Goal: Task Accomplishment & Management: Use online tool/utility

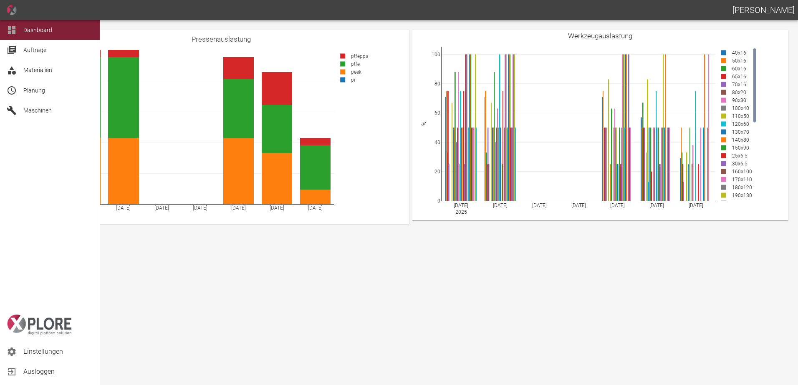
click at [11, 89] on icon at bounding box center [12, 91] width 10 height 10
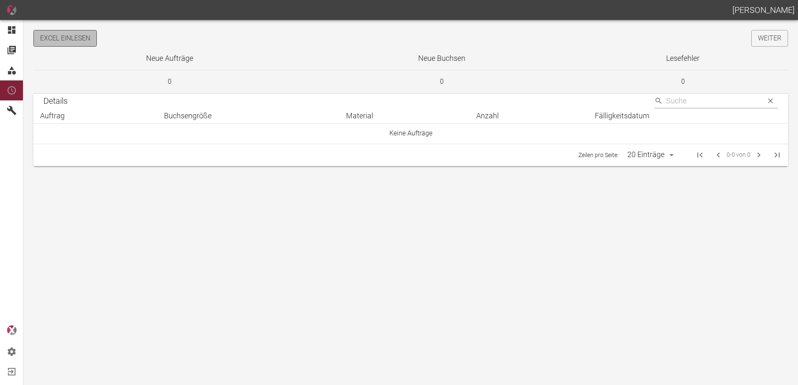
click at [79, 45] on button "Excel einlesen" at bounding box center [64, 38] width 63 height 17
click at [759, 43] on link "Weiter" at bounding box center [769, 38] width 37 height 17
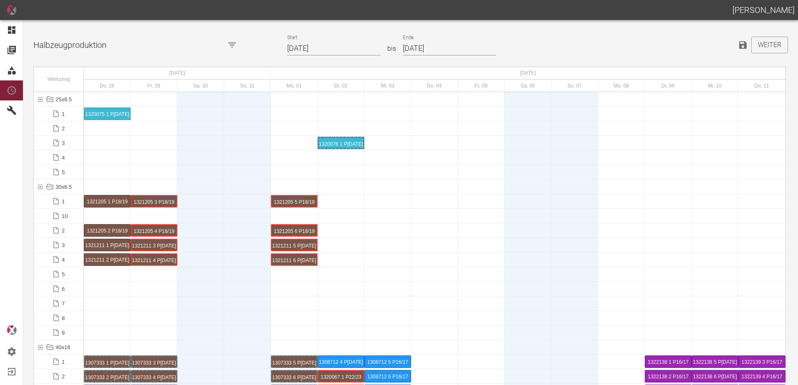
click at [333, 52] on input "28.08.2025" at bounding box center [333, 48] width 93 height 15
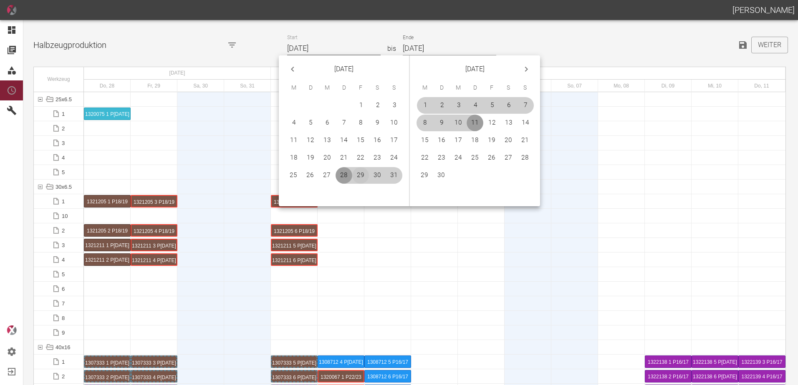
drag, startPoint x: 360, startPoint y: 170, endPoint x: 360, endPoint y: 178, distance: 7.5
click at [359, 170] on button "29" at bounding box center [360, 175] width 17 height 17
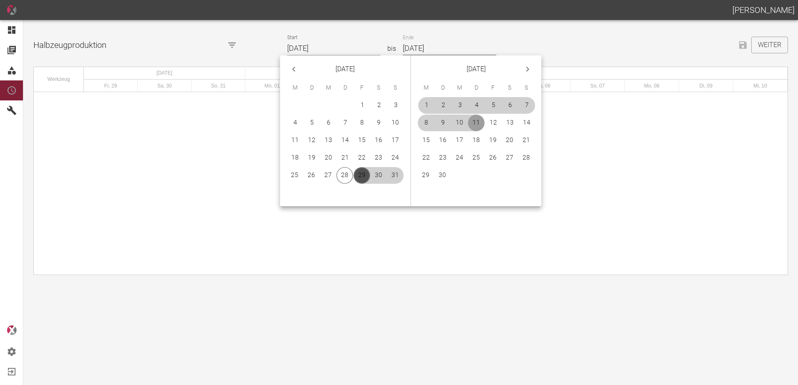
click at [360, 178] on button "29" at bounding box center [361, 175] width 17 height 17
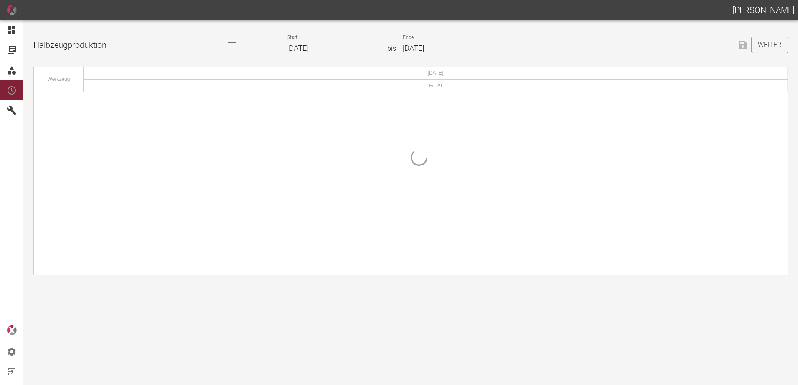
type input "[DATE]"
click at [438, 45] on input "[DATE]" at bounding box center [449, 48] width 93 height 15
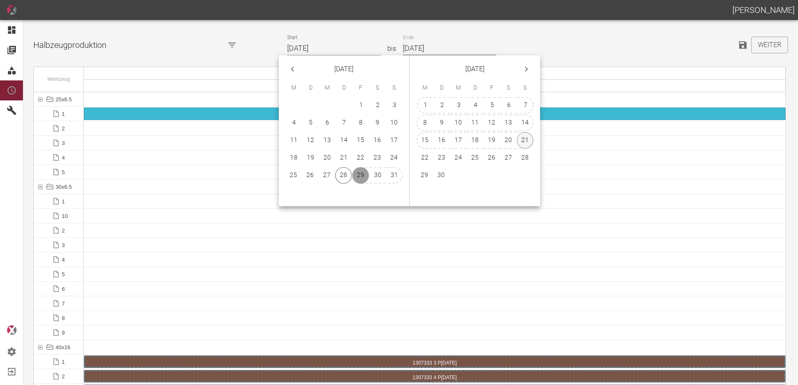
click at [524, 142] on button "21" at bounding box center [524, 140] width 17 height 17
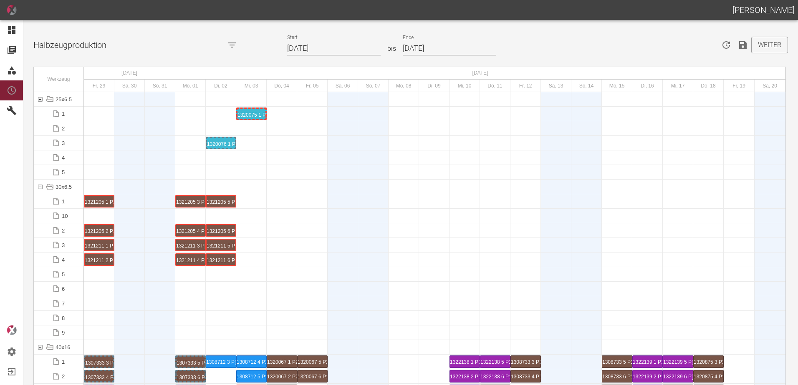
click at [251, 113] on div "1320075 1 P[DATE]" at bounding box center [251, 114] width 28 height 10
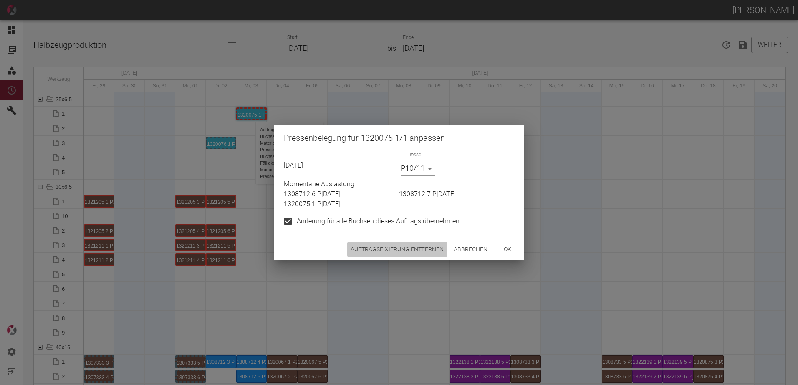
click at [381, 249] on button "Auftragsfixierung entfernen" at bounding box center [397, 249] width 100 height 15
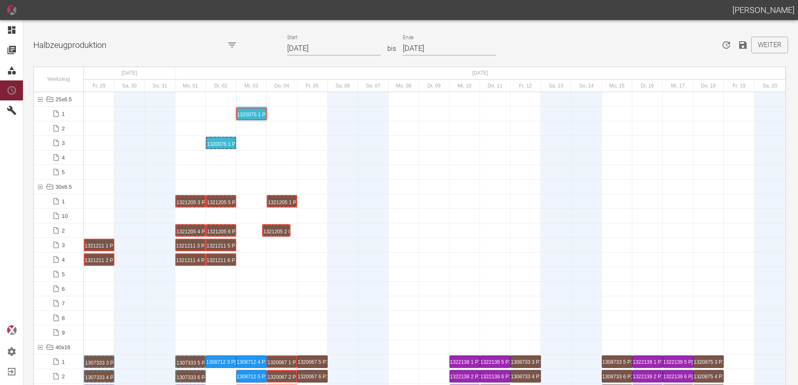
drag, startPoint x: 94, startPoint y: 229, endPoint x: 270, endPoint y: 221, distance: 176.2
drag, startPoint x: 103, startPoint y: 244, endPoint x: 326, endPoint y: 196, distance: 227.9
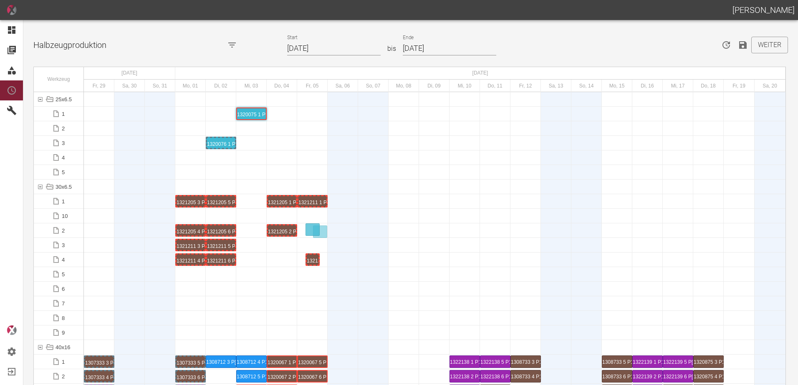
drag, startPoint x: 105, startPoint y: 259, endPoint x: 314, endPoint y: 225, distance: 211.4
click at [310, 204] on div "1321211 1 P18/19" at bounding box center [312, 201] width 28 height 10
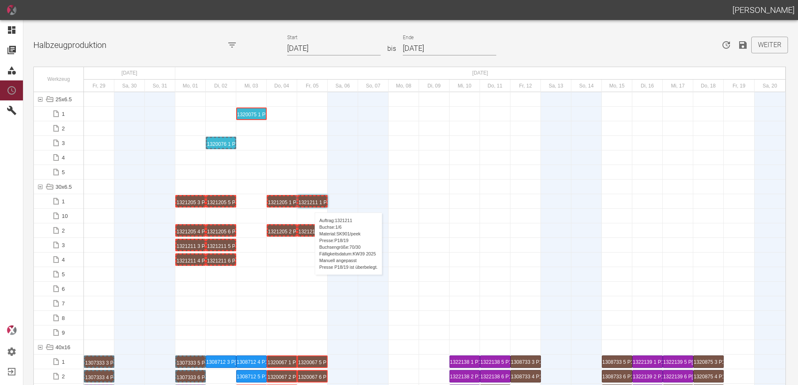
click at [310, 204] on div "1321211 1 P18/19" at bounding box center [312, 201] width 28 height 10
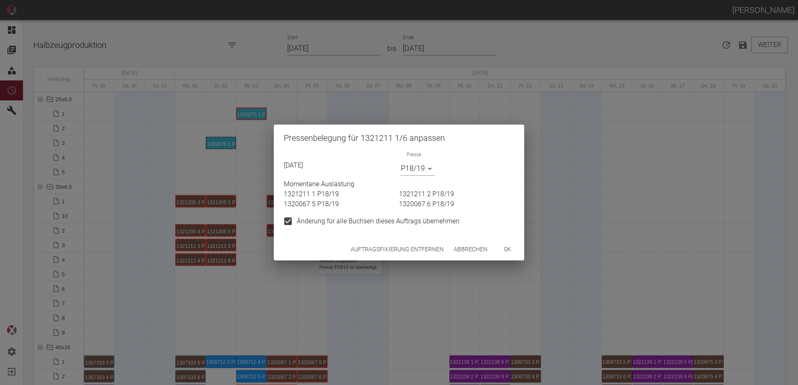
click at [368, 246] on button "Auftragsfixierung entfernen" at bounding box center [397, 249] width 100 height 15
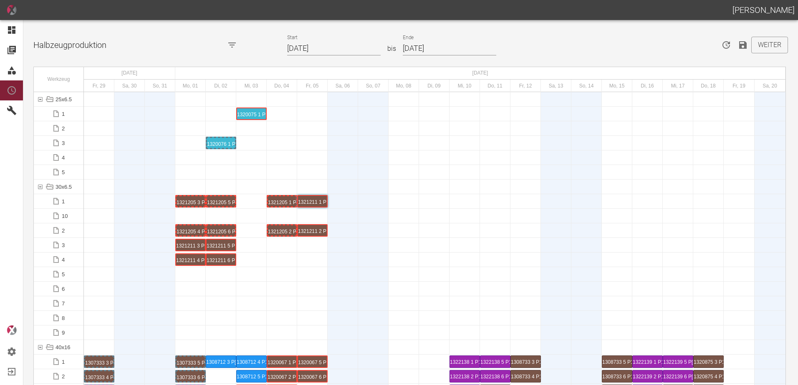
click at [452, 49] on input "21.09.2025" at bounding box center [449, 48] width 93 height 15
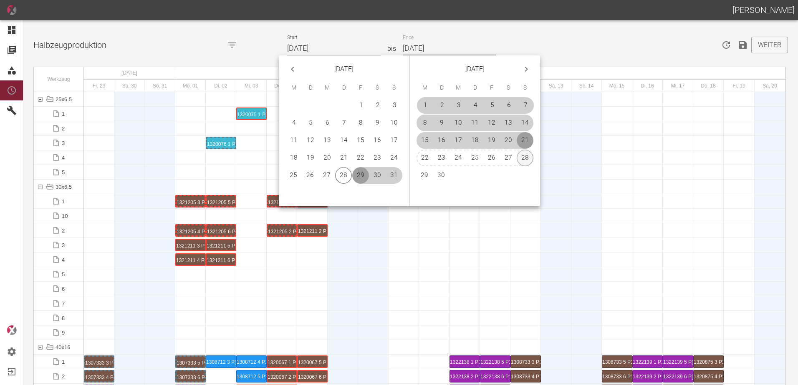
click at [524, 155] on button "28" at bounding box center [524, 158] width 17 height 17
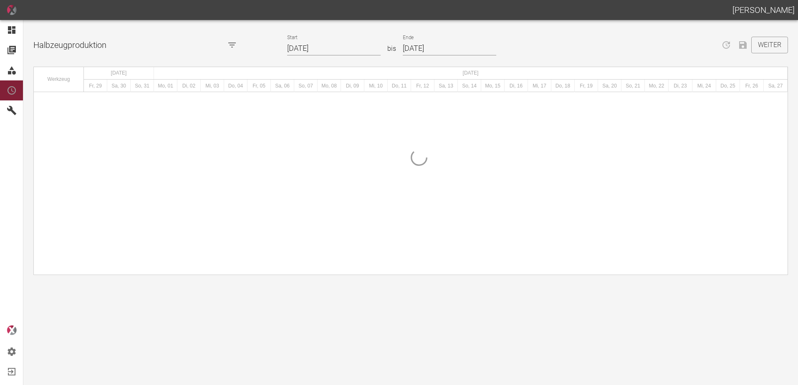
type input "[DATE]"
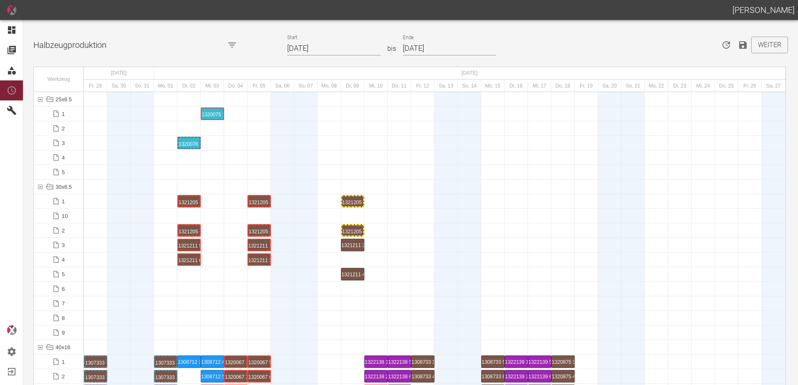
scroll to position [1460, 0]
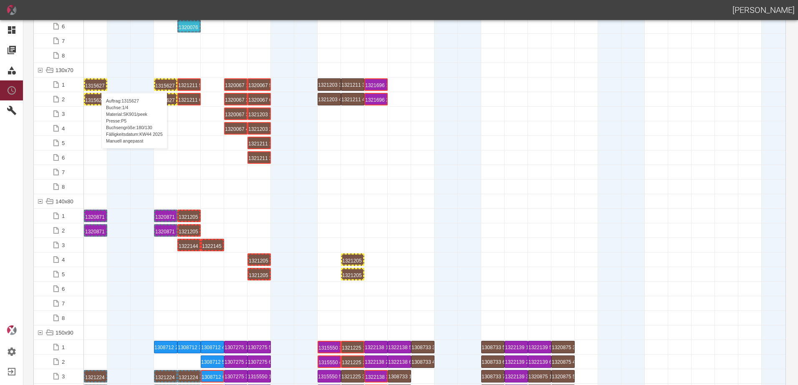
click at [97, 85] on div "1315627 1 P5" at bounding box center [95, 85] width 21 height 10
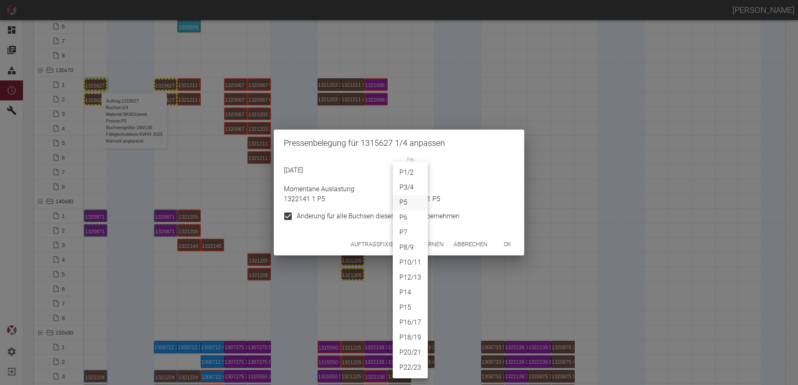
click at [407, 174] on body "[PERSON_NAME] Dashboard Aufträge Materialien Planung Maschinen Einstellungen Au…" at bounding box center [399, 192] width 798 height 385
click at [413, 337] on li "P18/19" at bounding box center [410, 337] width 35 height 15
type input "P18/19"
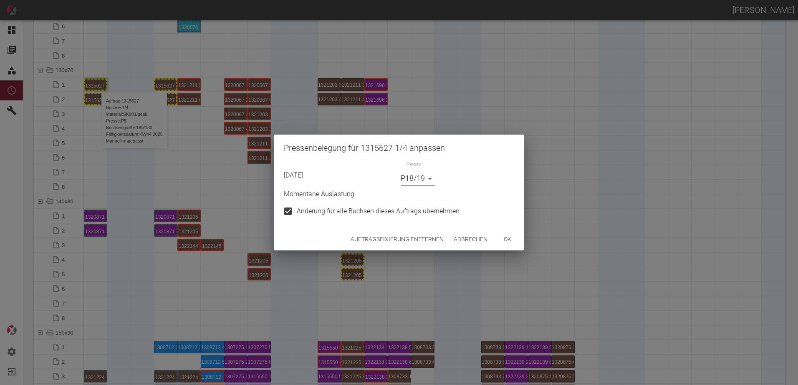
click at [508, 242] on button "ok" at bounding box center [507, 239] width 27 height 15
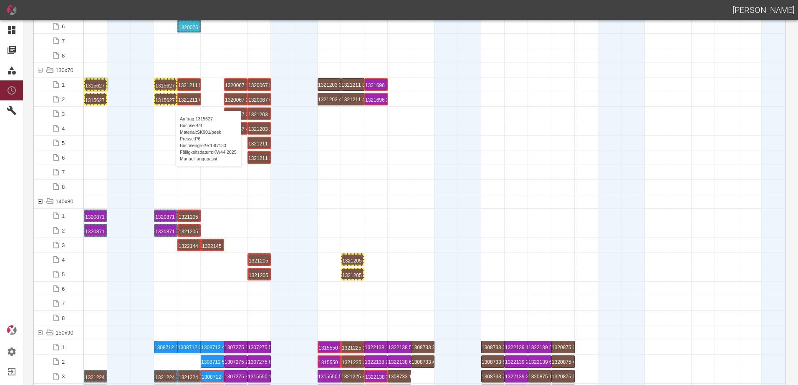
click at [171, 103] on div "1315627 4 P6" at bounding box center [165, 99] width 21 height 10
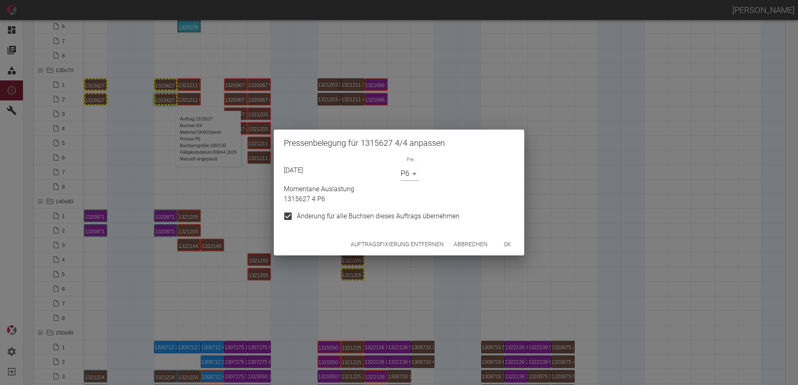
click at [404, 183] on div "Momentane Auslastung 1315627 4 P6" at bounding box center [397, 192] width 234 height 23
click at [405, 178] on body "[PERSON_NAME] Dashboard Aufträge Materialien Planung Maschinen Einstellungen Au…" at bounding box center [399, 192] width 798 height 385
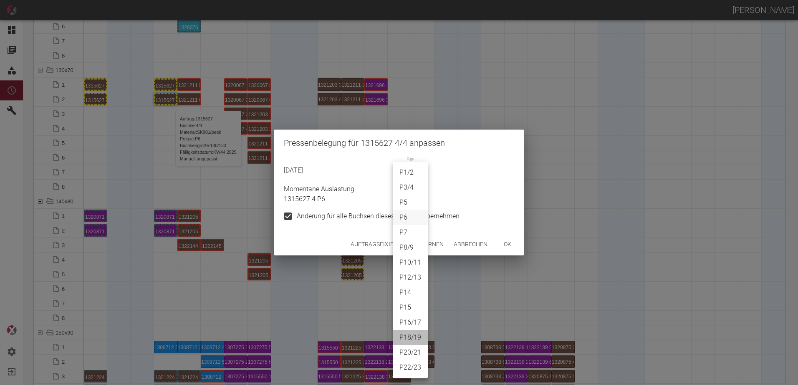
click at [416, 342] on li "P18/19" at bounding box center [410, 337] width 35 height 15
type input "P18/19"
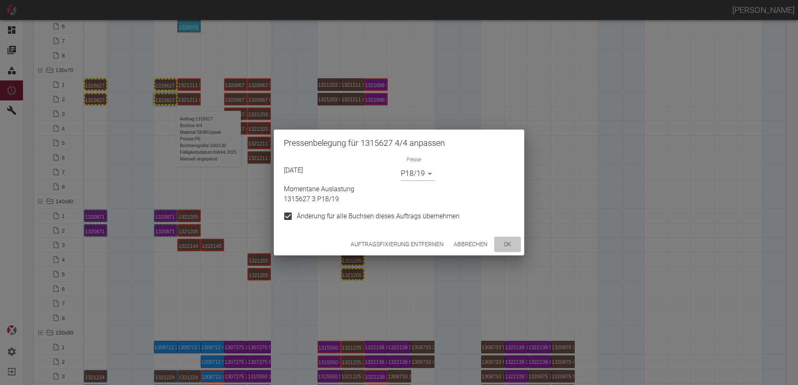
click at [504, 249] on button "ok" at bounding box center [507, 244] width 27 height 15
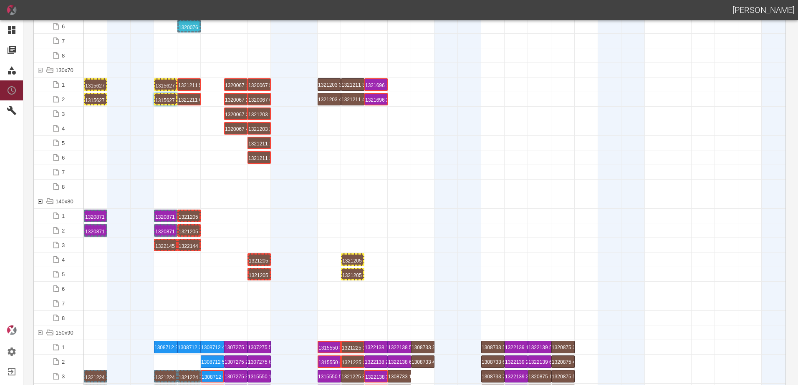
drag, startPoint x: 208, startPoint y: 244, endPoint x: 167, endPoint y: 244, distance: 41.3
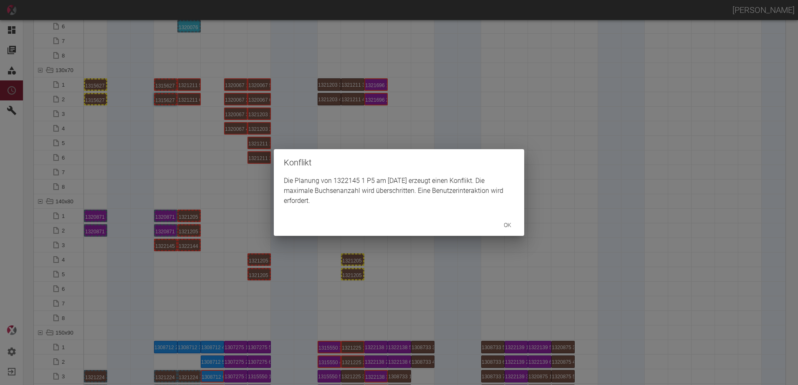
drag, startPoint x: 174, startPoint y: 259, endPoint x: 164, endPoint y: 250, distance: 13.6
click at [173, 259] on div "Konflikt Die Planung von 1322145 1 P5 am [DATE] erzeugt einen Konflikt. Die max…" at bounding box center [399, 192] width 798 height 385
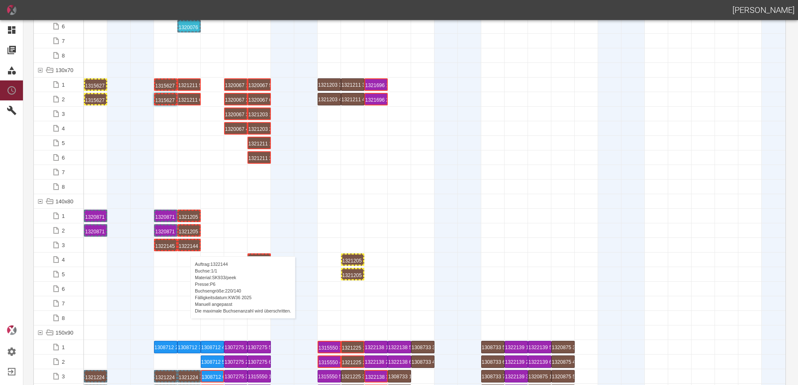
click at [186, 248] on div "1322144 1 P6" at bounding box center [189, 245] width 21 height 10
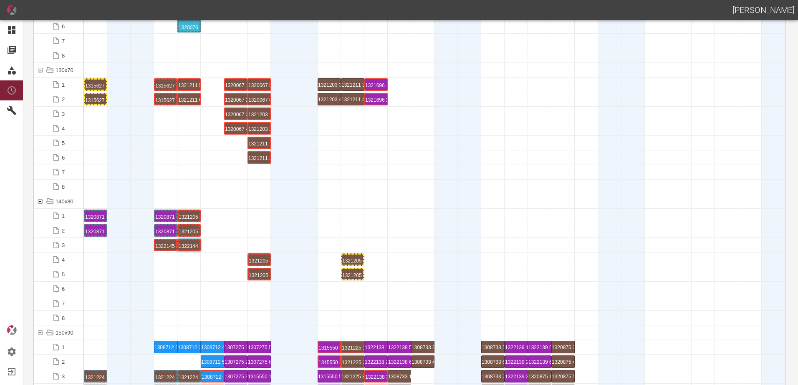
click at [186, 248] on div "1322144 1 P6" at bounding box center [189, 245] width 21 height 10
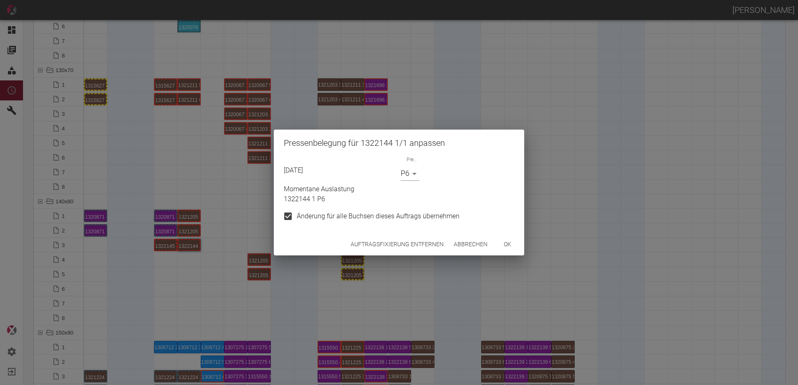
click at [413, 186] on p "Momentane Auslastung" at bounding box center [399, 189] width 230 height 10
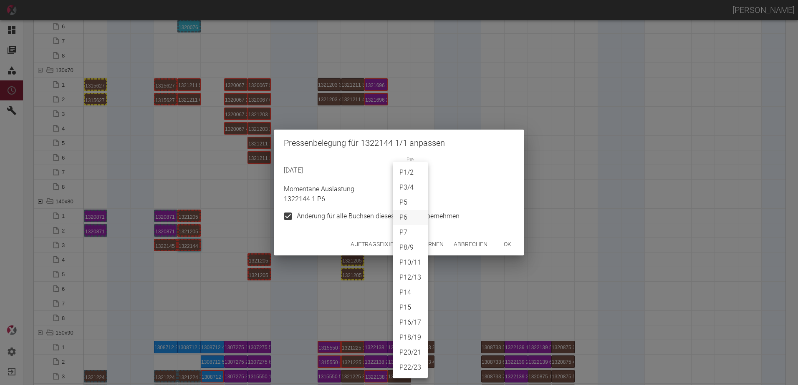
drag, startPoint x: 408, startPoint y: 178, endPoint x: 409, endPoint y: 186, distance: 8.4
click at [408, 179] on body "[PERSON_NAME] Dashboard Aufträge Materialien Planung Maschinen Einstellungen Au…" at bounding box center [399, 192] width 798 height 385
click at [405, 199] on li "P5" at bounding box center [410, 202] width 35 height 15
type input "P5"
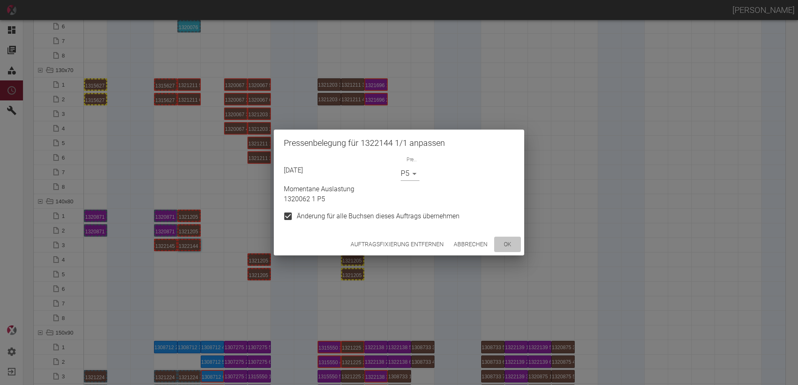
click at [499, 245] on button "ok" at bounding box center [507, 244] width 27 height 15
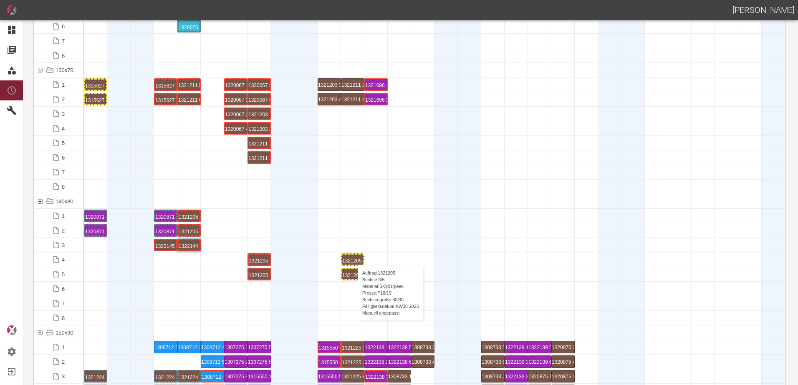
click at [353, 257] on div "1321205 3 P18/19" at bounding box center [352, 260] width 21 height 10
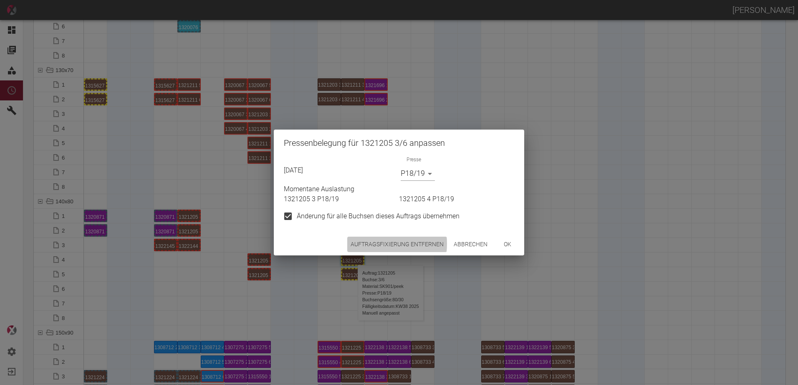
click at [365, 244] on button "Auftragsfixierung entfernen" at bounding box center [397, 244] width 100 height 15
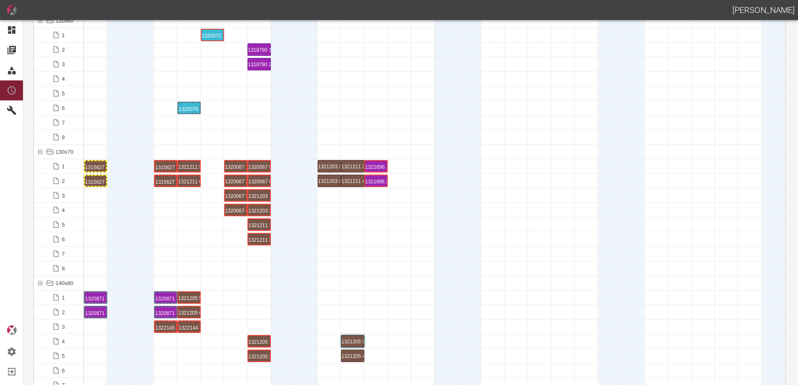
scroll to position [1377, 0]
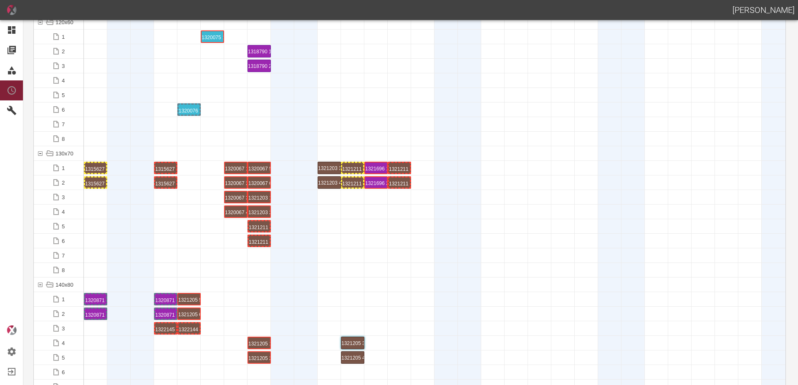
click at [396, 201] on div at bounding box center [399, 197] width 23 height 14
click at [398, 185] on div "1321211 6 P16/17" at bounding box center [399, 183] width 21 height 10
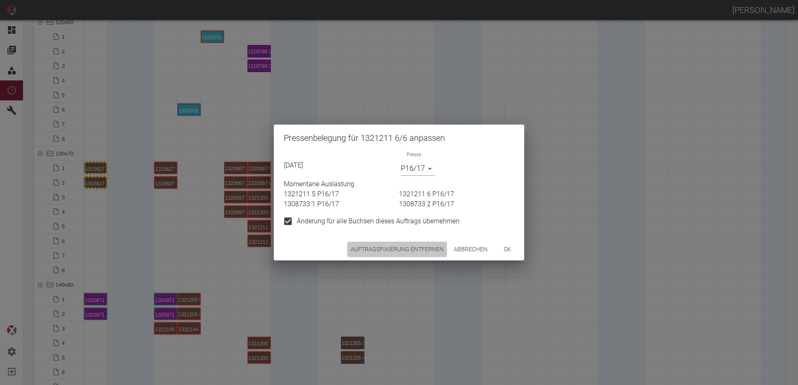
click at [383, 247] on button "Auftragsfixierung entfernen" at bounding box center [397, 249] width 100 height 15
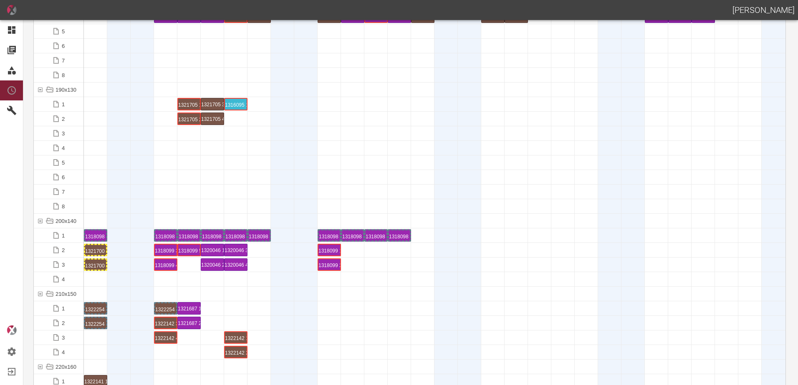
scroll to position [2294, 0]
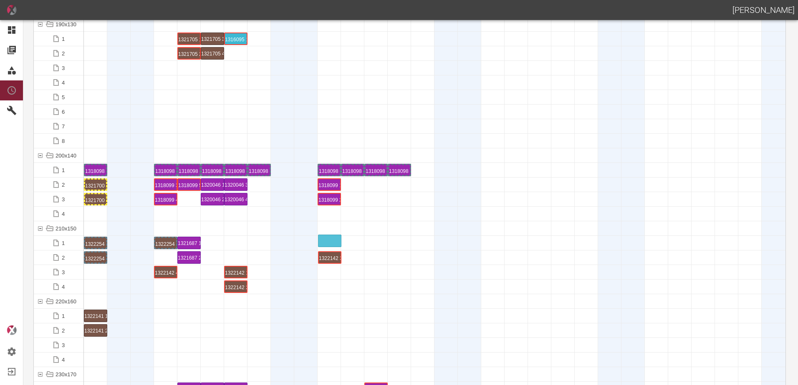
drag, startPoint x: 169, startPoint y: 257, endPoint x: 335, endPoint y: 236, distance: 166.6
drag, startPoint x: 165, startPoint y: 271, endPoint x: 320, endPoint y: 251, distance: 156.9
click at [328, 241] on div "1322142 3 P[DATE]" at bounding box center [329, 243] width 21 height 10
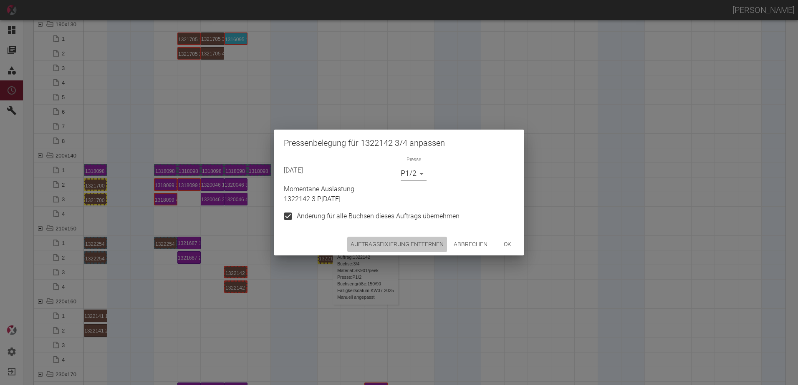
click at [395, 249] on button "Auftragsfixierung entfernen" at bounding box center [397, 244] width 100 height 15
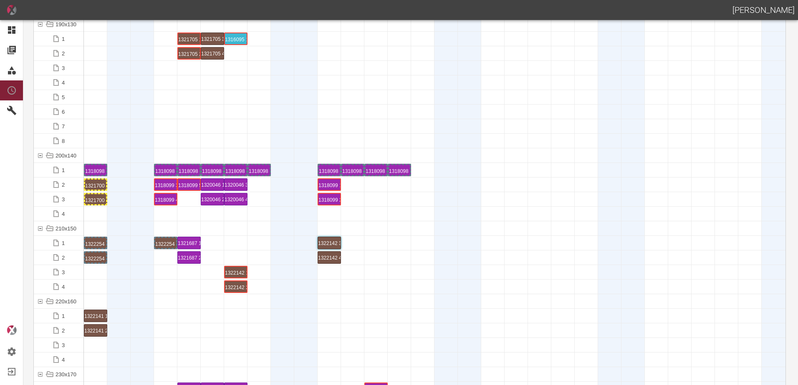
scroll to position [2420, 0]
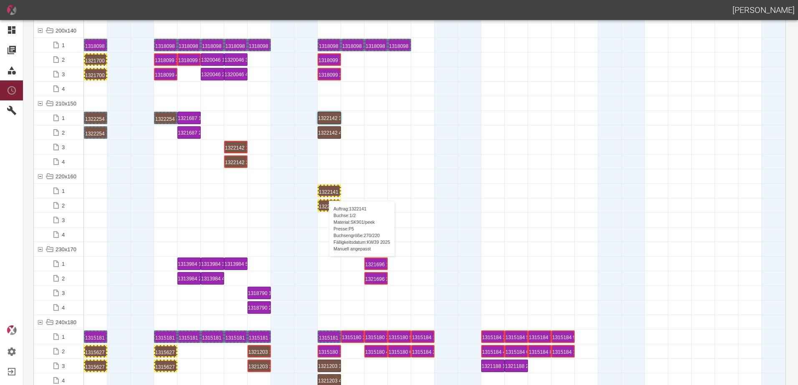
click at [325, 193] on div "1322141 1 P5" at bounding box center [329, 191] width 21 height 10
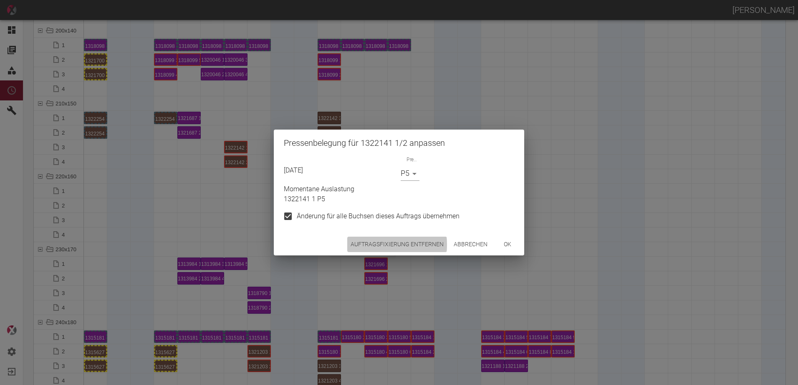
click at [363, 244] on button "Auftragsfixierung entfernen" at bounding box center [397, 244] width 100 height 15
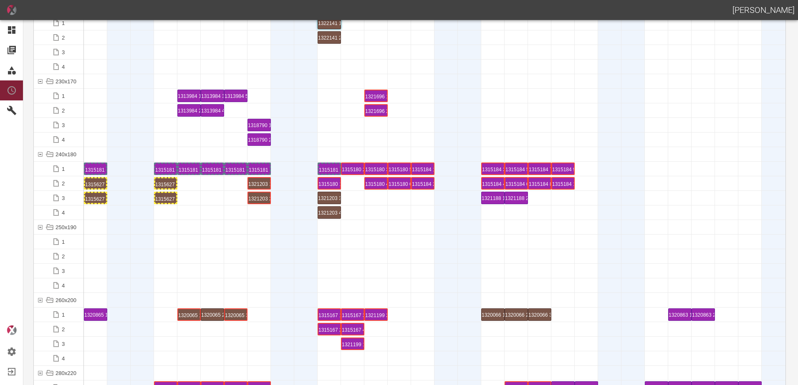
scroll to position [2670, 0]
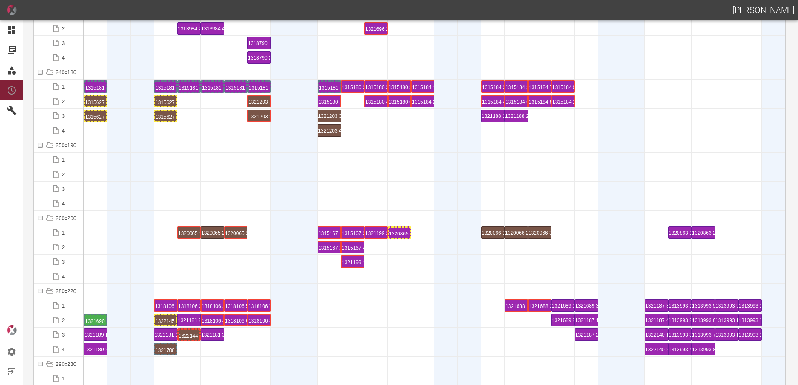
click at [402, 231] on div "1320865 1 P[DATE]" at bounding box center [399, 233] width 21 height 10
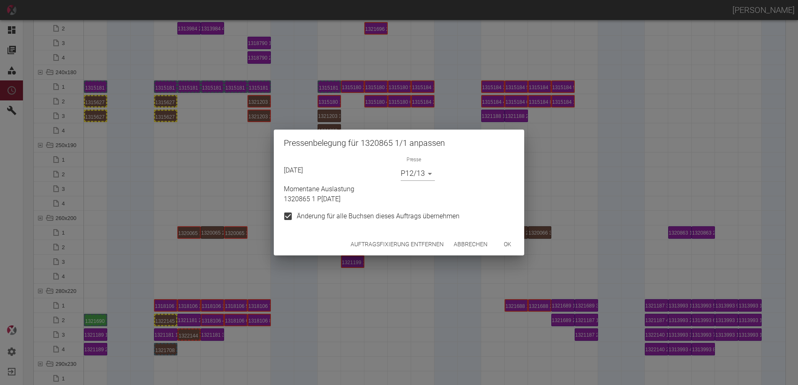
click at [383, 236] on div "Auftragsfixierung entfernen Abbrechen ok" at bounding box center [399, 245] width 250 height 22
click at [383, 242] on button "Auftragsfixierung entfernen" at bounding box center [397, 244] width 100 height 15
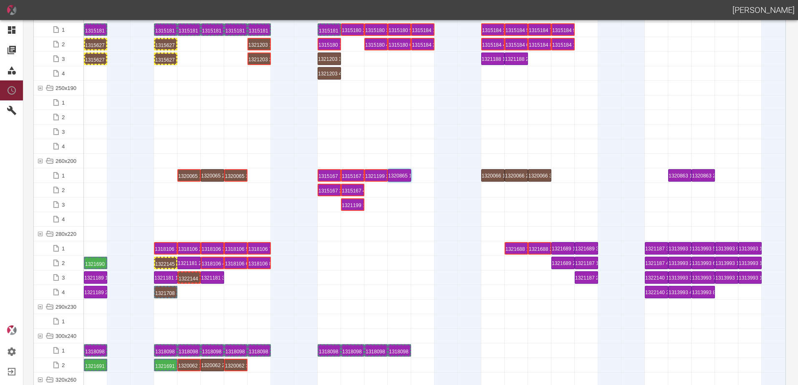
scroll to position [2795, 0]
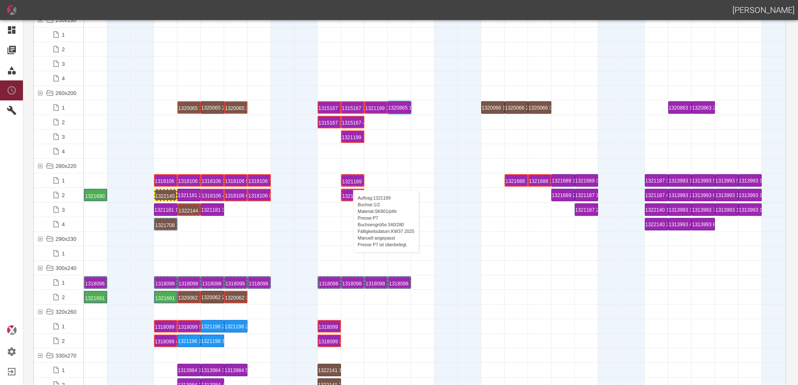
click at [349, 182] on div "1321189 1 P7" at bounding box center [352, 181] width 21 height 10
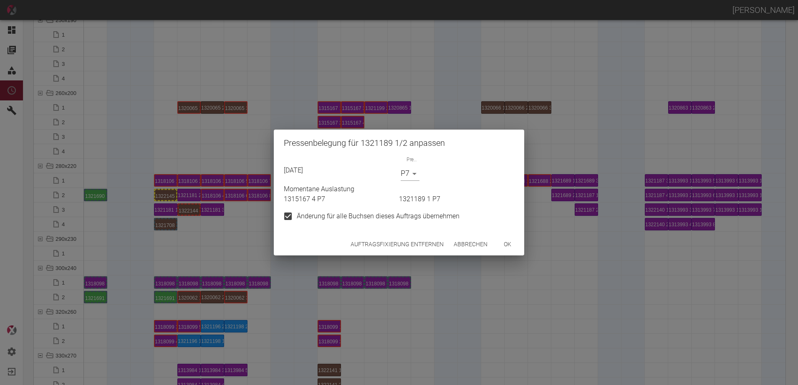
click at [366, 241] on button "Auftragsfixierung entfernen" at bounding box center [397, 244] width 100 height 15
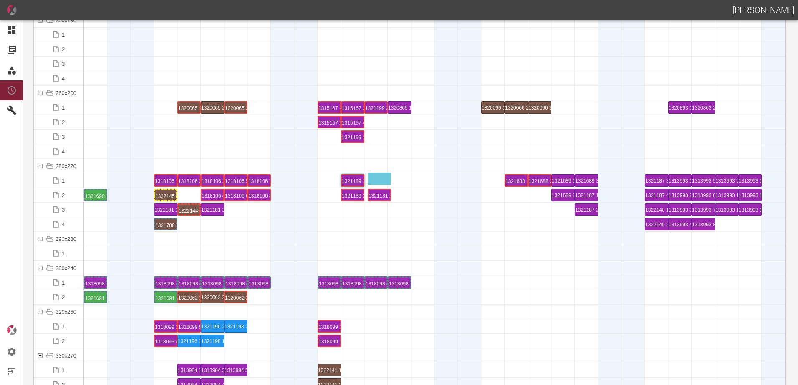
drag, startPoint x: 188, startPoint y: 196, endPoint x: 378, endPoint y: 175, distance: 191.4
click at [371, 209] on div "1321181 3 P[DATE]" at bounding box center [375, 210] width 21 height 10
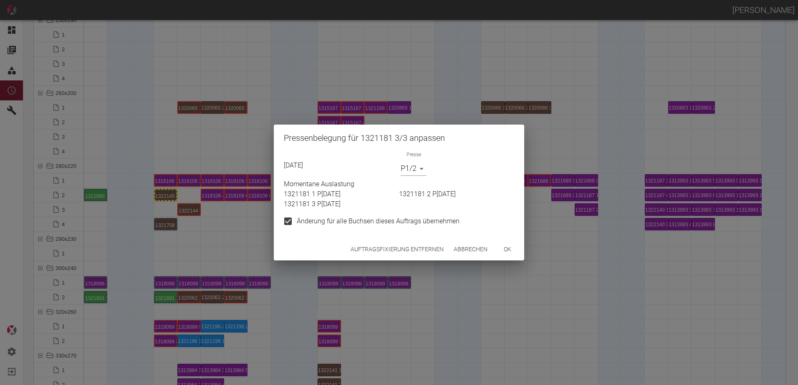
click at [365, 252] on button "Auftragsfixierung entfernen" at bounding box center [397, 249] width 100 height 15
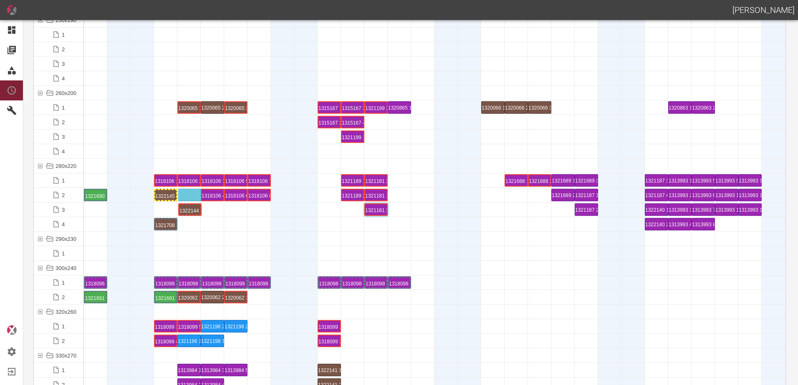
drag, startPoint x: 186, startPoint y: 205, endPoint x: 187, endPoint y: 190, distance: 14.7
click at [167, 223] on div "1321708 1 P7" at bounding box center [165, 224] width 21 height 10
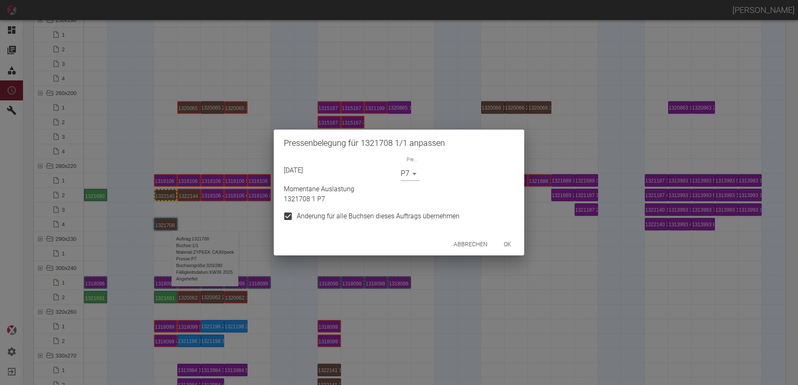
click at [406, 177] on body "[PERSON_NAME] Dashboard Aufträge Materialien Planung Maschinen Einstellungen Au…" at bounding box center [399, 192] width 798 height 385
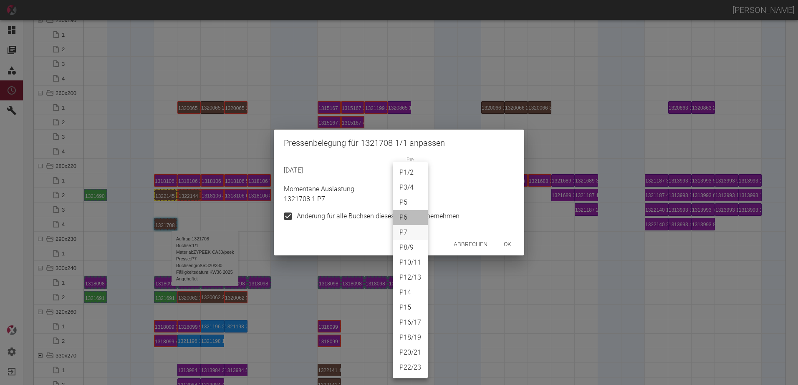
click at [404, 214] on li "P6" at bounding box center [410, 217] width 35 height 15
type input "P6"
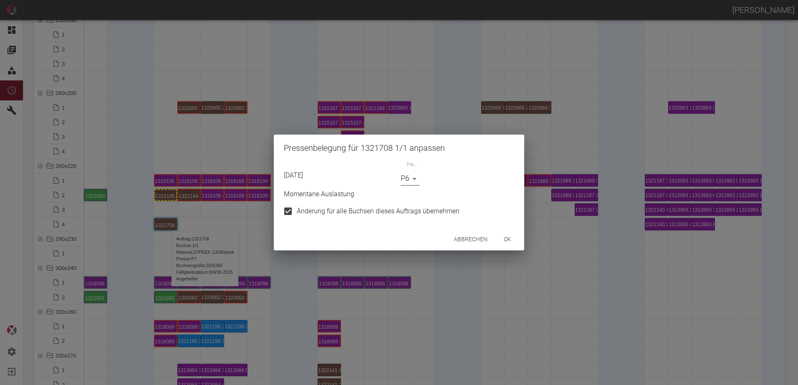
click at [511, 240] on button "ok" at bounding box center [507, 239] width 27 height 15
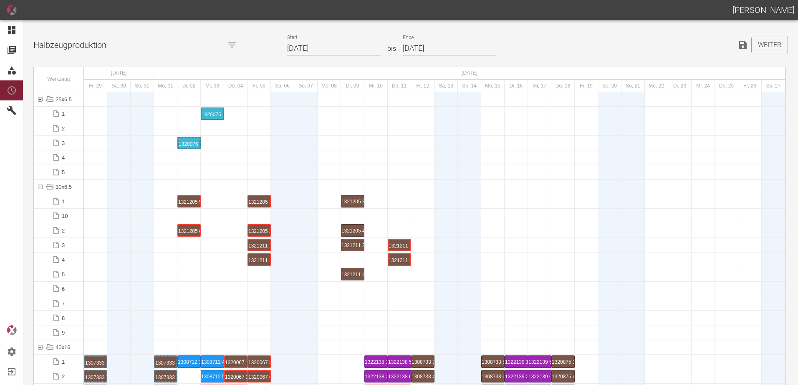
scroll to position [2712, 0]
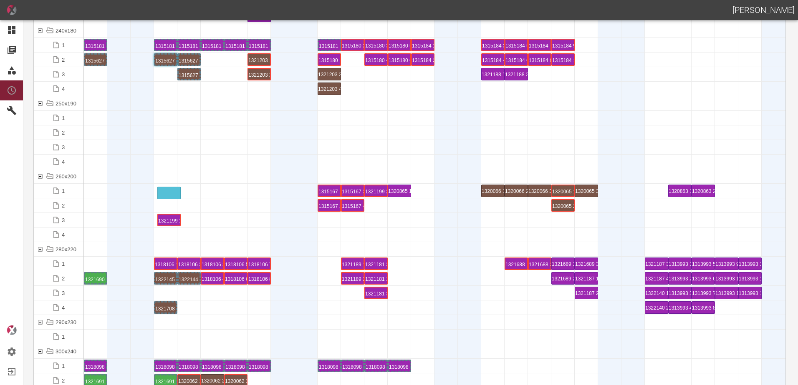
drag, startPoint x: 357, startPoint y: 222, endPoint x: 173, endPoint y: 187, distance: 186.7
click at [192, 215] on div at bounding box center [188, 220] width 23 height 14
drag, startPoint x: 184, startPoint y: 188, endPoint x: 97, endPoint y: 185, distance: 87.3
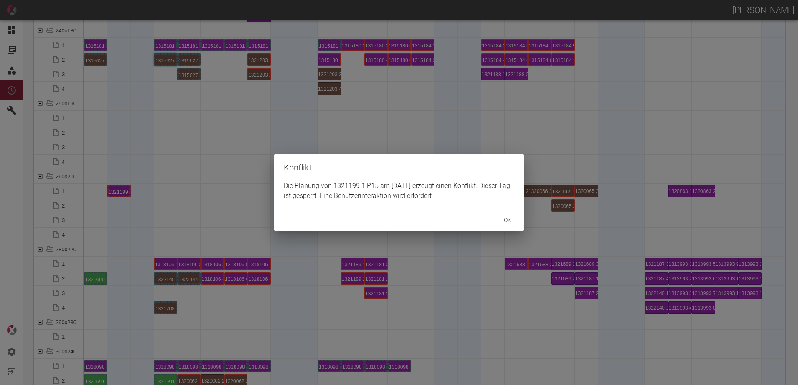
click at [151, 218] on div "Konflikt Die Planung von 1321199 1 P15 am 30.8.2025 erzeugt einen Konflikt. Die…" at bounding box center [399, 192] width 798 height 385
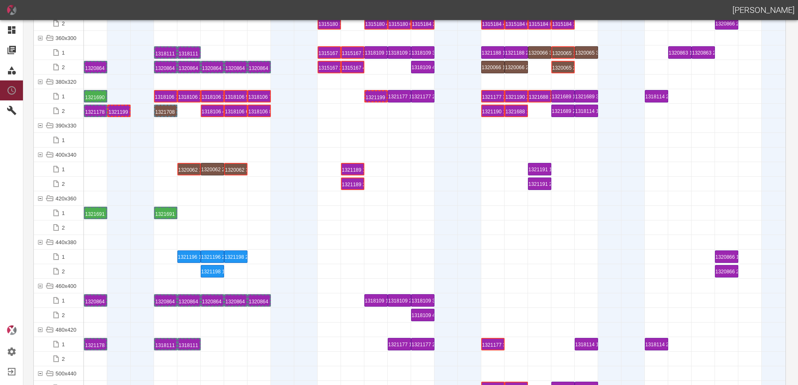
scroll to position [3087, 0]
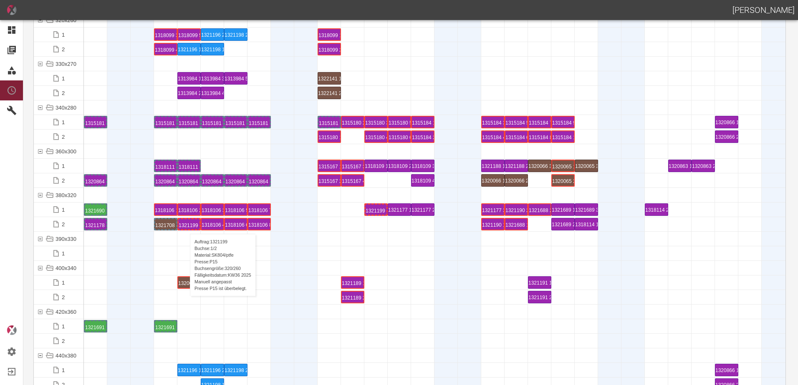
click at [186, 226] on div "1321199 1 P15" at bounding box center [189, 224] width 21 height 10
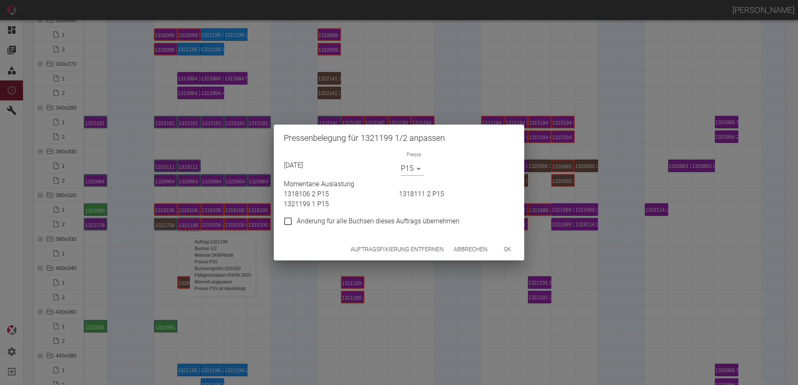
click at [384, 255] on button "Auftragsfixierung entfernen" at bounding box center [397, 249] width 100 height 15
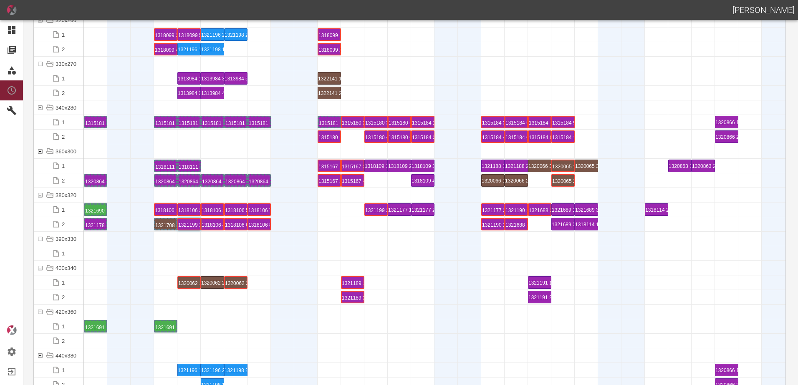
click at [169, 269] on div at bounding box center [165, 268] width 23 height 14
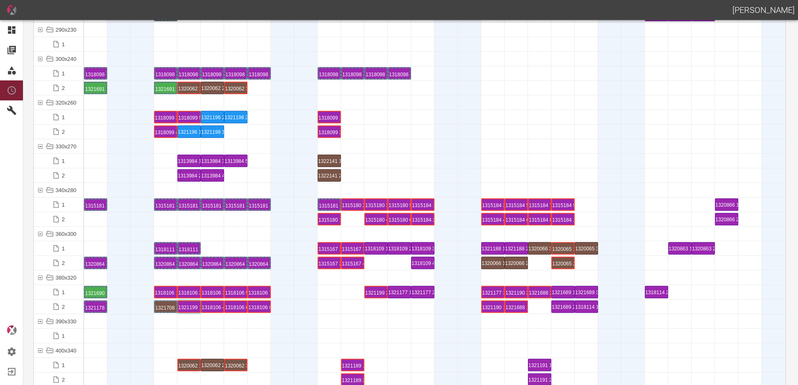
scroll to position [3004, 0]
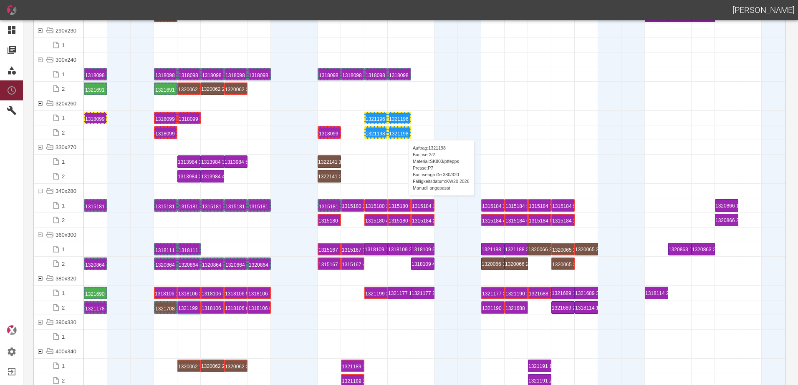
click at [404, 132] on div "1321198 2 P7" at bounding box center [399, 133] width 21 height 10
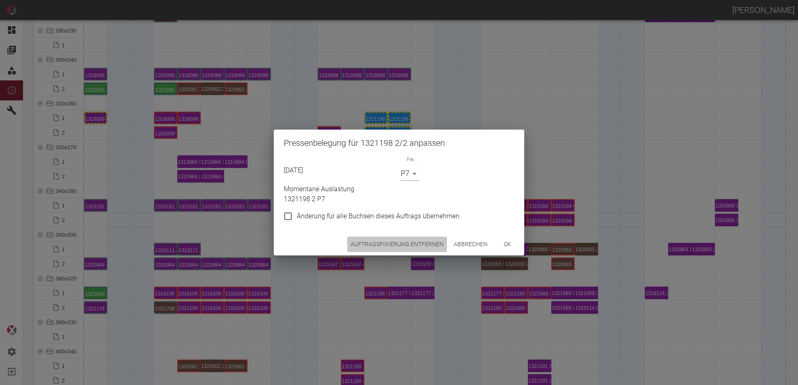
click at [360, 240] on button "Auftragsfixierung entfernen" at bounding box center [397, 244] width 100 height 15
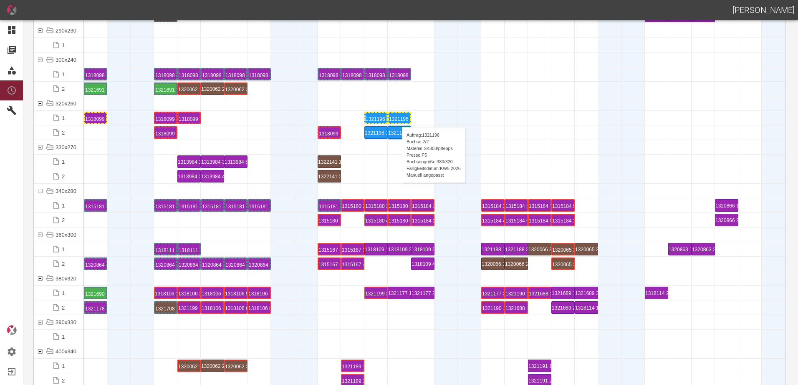
click at [398, 119] on div "1321196 2 P5" at bounding box center [399, 118] width 21 height 10
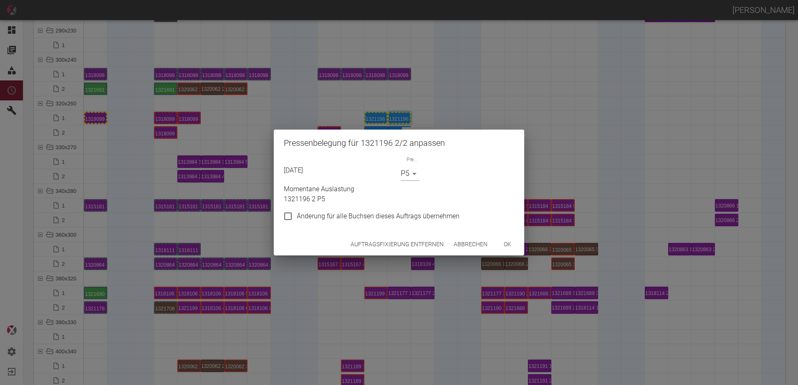
click at [420, 249] on button "Auftragsfixierung entfernen" at bounding box center [397, 244] width 100 height 15
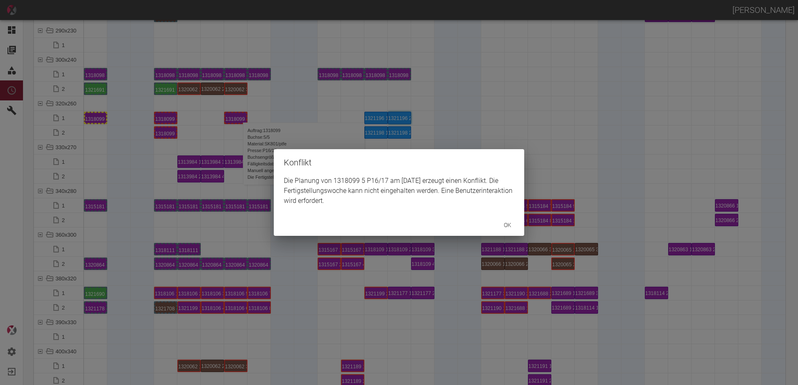
click at [293, 141] on div "Konflikt Die Planung von 1318099 5 P16/17 am 4.9.2025 erzeugt einen Konflikt. D…" at bounding box center [399, 192] width 798 height 385
click at [164, 118] on div "Konflikt Die Planung von 1318099 4 P16/17 am 3.9.2025 erzeugt einen Konflikt. D…" at bounding box center [399, 192] width 798 height 385
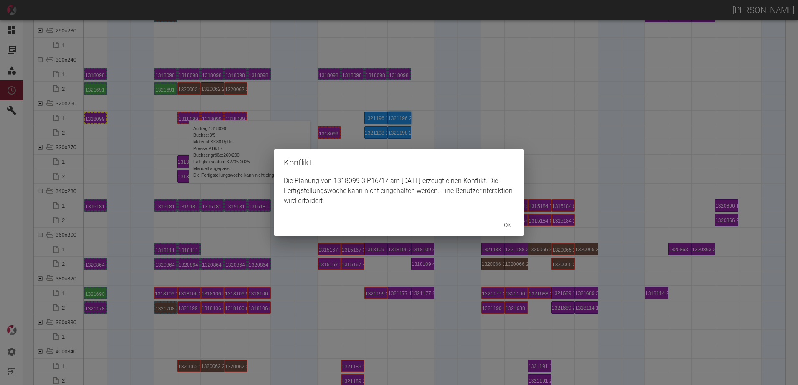
drag, startPoint x: 258, startPoint y: 132, endPoint x: 280, endPoint y: 133, distance: 21.7
click at [267, 132] on div "Konflikt Die Planung von 1318099 3 P16/17 am 2.9.2025 erzeugt einen Konflikt. D…" at bounding box center [399, 192] width 798 height 385
click at [143, 136] on div "Konflikt Die Planung von 1318099 2 P16/17 am 1.9.2025 erzeugt einen Konflikt. D…" at bounding box center [399, 192] width 798 height 385
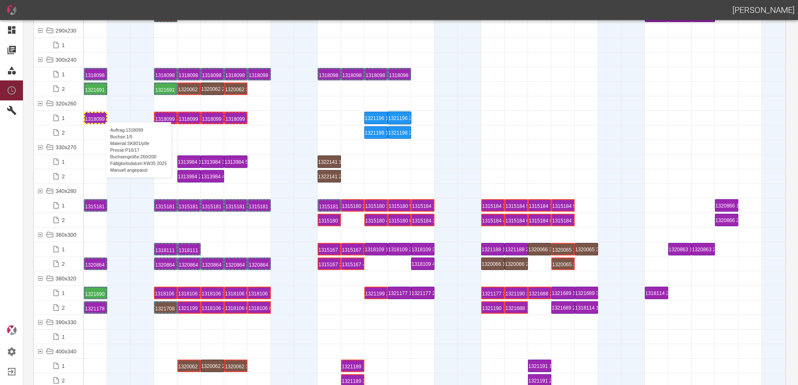
click at [101, 114] on div "1318099 1 P16/17" at bounding box center [95, 118] width 21 height 10
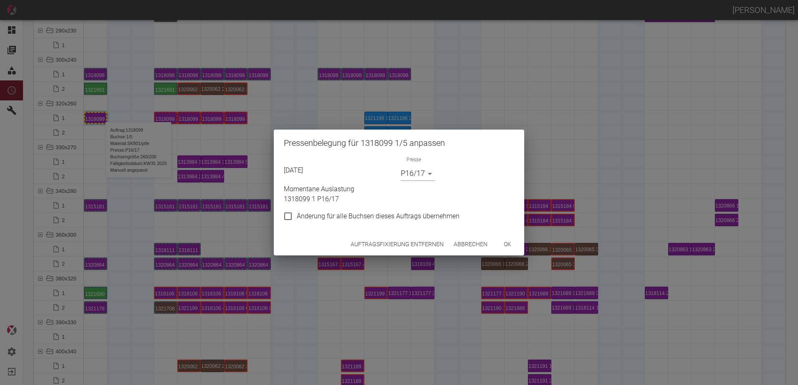
click at [411, 176] on body "[PERSON_NAME] Dashboard Aufträge Materialien Planung Maschinen Einstellungen Au…" at bounding box center [399, 192] width 798 height 385
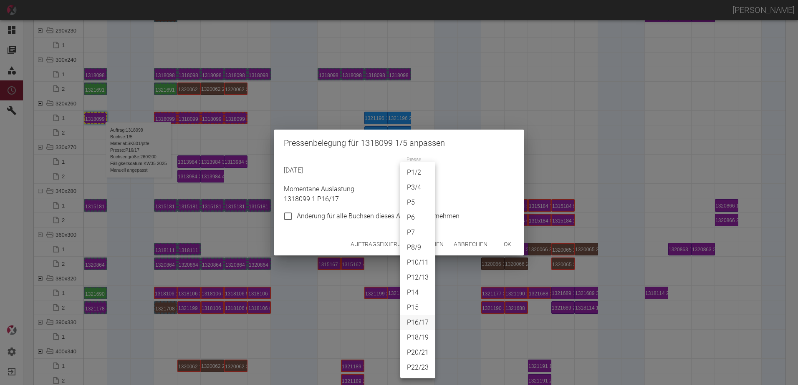
click at [409, 203] on li "P5" at bounding box center [417, 202] width 35 height 15
type input "P5"
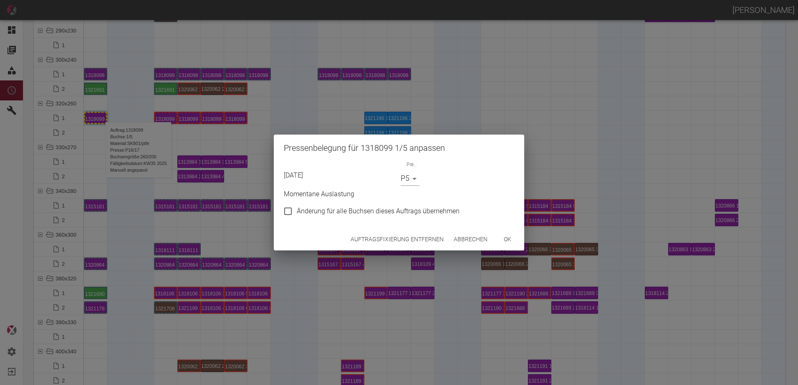
click at [300, 209] on span "Änderung für alle Buchsen dieses Auftrags übernehmen" at bounding box center [378, 211] width 163 height 10
click at [297, 209] on input "Änderung für alle Buchsen dieses Auftrags übernehmen" at bounding box center [288, 212] width 18 height 18
checkbox input "true"
click at [505, 240] on button "ok" at bounding box center [507, 239] width 27 height 15
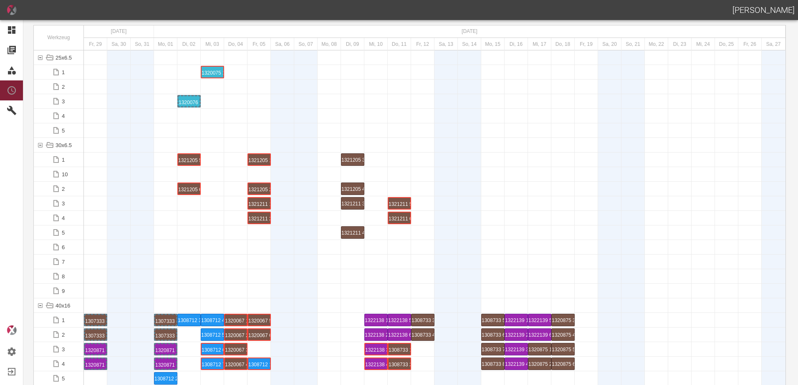
scroll to position [0, 0]
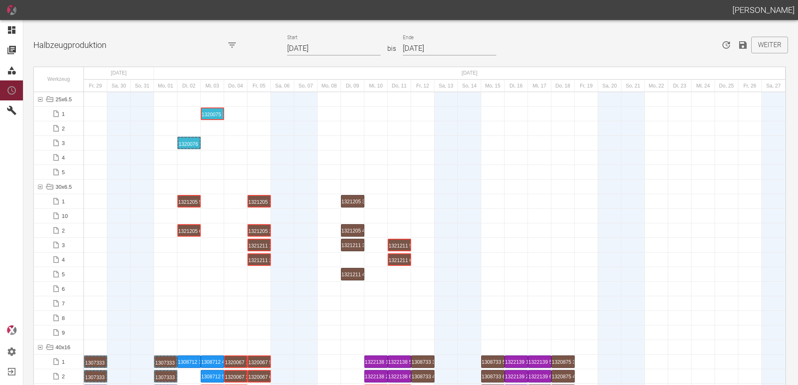
click at [739, 48] on icon "Speichern" at bounding box center [743, 45] width 8 height 8
click at [758, 48] on button "Weiter" at bounding box center [769, 45] width 37 height 17
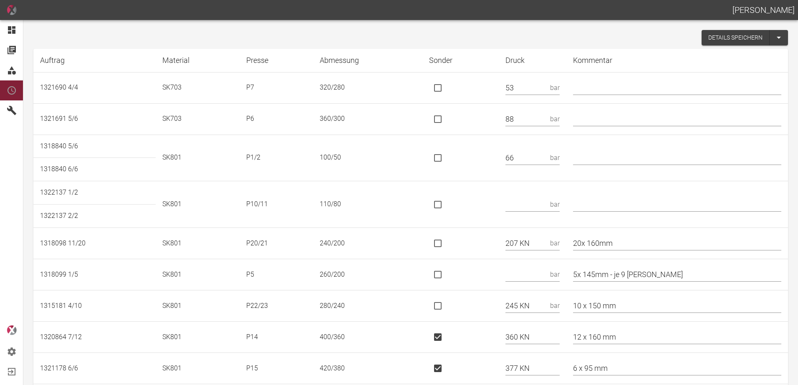
click at [600, 90] on input "text" at bounding box center [677, 88] width 208 height 15
click at [601, 89] on input "text" at bounding box center [677, 88] width 208 height 15
type input "*"
click at [497, 123] on td at bounding box center [460, 118] width 76 height 31
click at [528, 201] on input "text" at bounding box center [525, 204] width 41 height 15
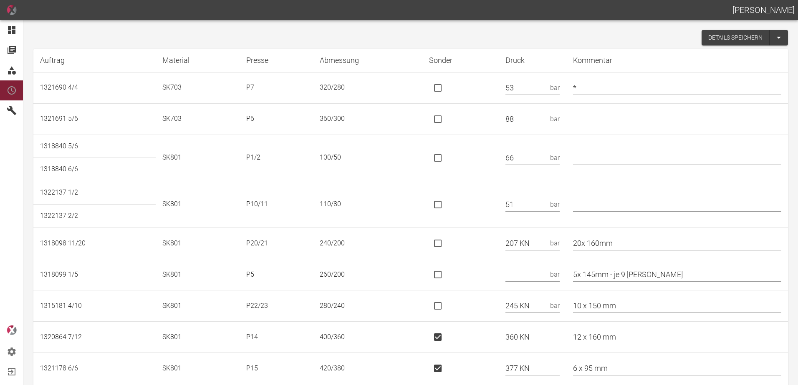
type input "51"
click at [595, 207] on input "text" at bounding box center [677, 204] width 208 height 15
type input "* 110/70"
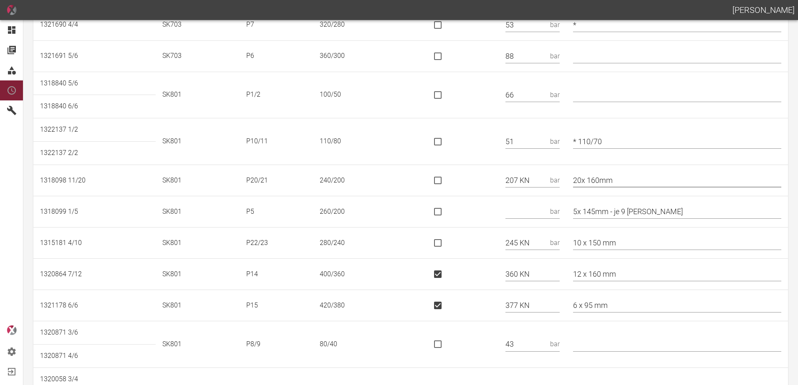
scroll to position [83, 0]
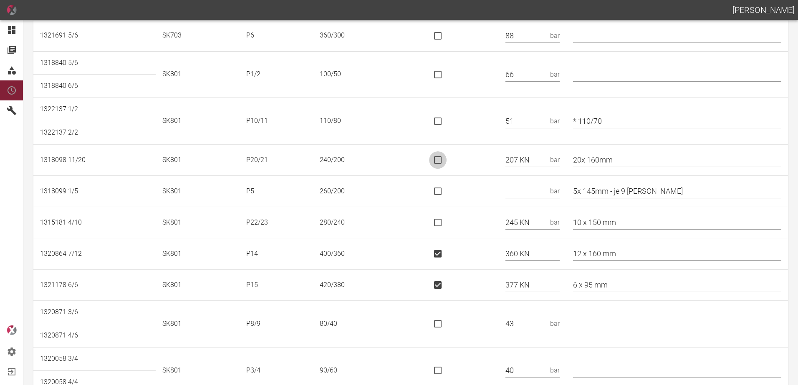
click at [443, 155] on input "is socket special" at bounding box center [438, 160] width 18 height 18
checkbox input "true"
click at [534, 188] on input "text" at bounding box center [525, 191] width 41 height 15
type input "61"
drag, startPoint x: 660, startPoint y: 194, endPoint x: 620, endPoint y: 200, distance: 40.1
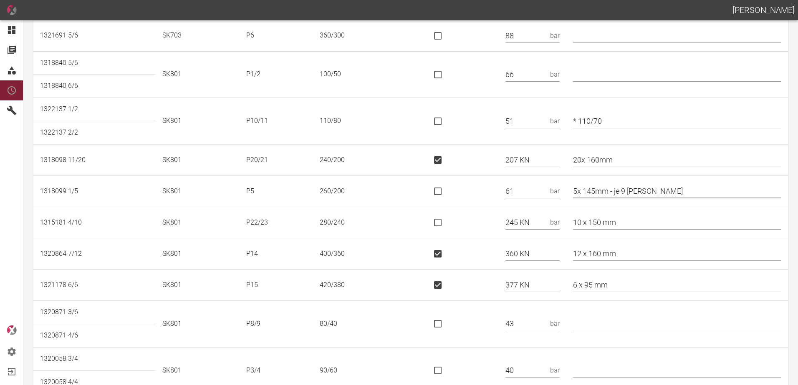
click at [620, 200] on td "5x 145mm - je 9 Kori" at bounding box center [677, 191] width 222 height 31
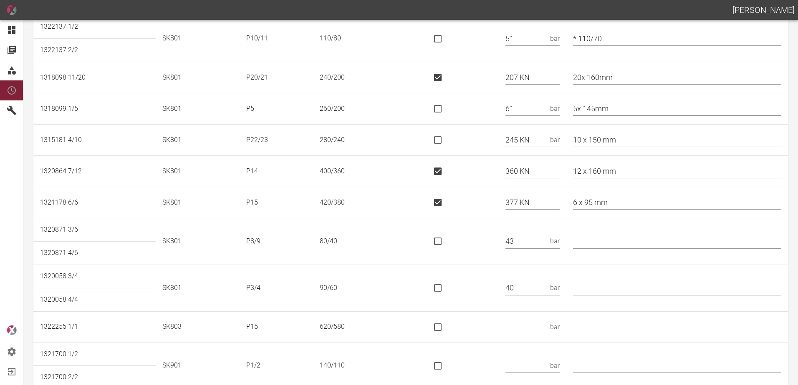
scroll to position [167, 0]
type input "5x 145mm"
click at [444, 141] on input "is socket special" at bounding box center [438, 140] width 18 height 18
checkbox input "true"
click at [639, 200] on input "6 x 95 mm" at bounding box center [677, 202] width 208 height 15
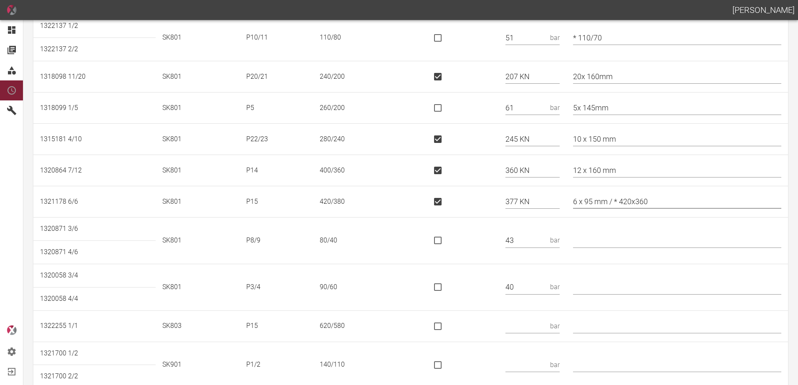
type input "6 x 95 mm / * 420x360"
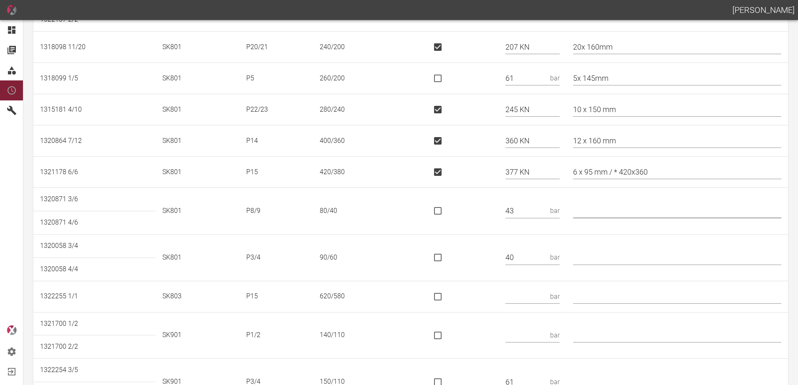
scroll to position [209, 0]
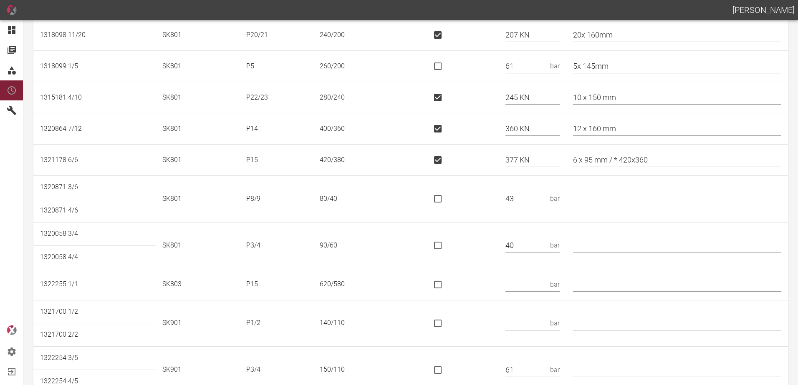
click at [627, 239] on input "text" at bounding box center [677, 246] width 208 height 15
type input "* 90/40"
click at [535, 282] on input "text" at bounding box center [525, 284] width 41 height 15
type input "566 KN"
click at [442, 289] on input "is socket special" at bounding box center [438, 285] width 18 height 18
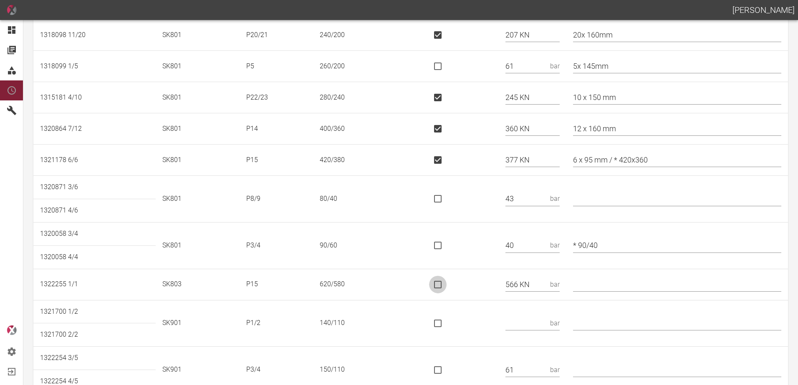
checkbox input "true"
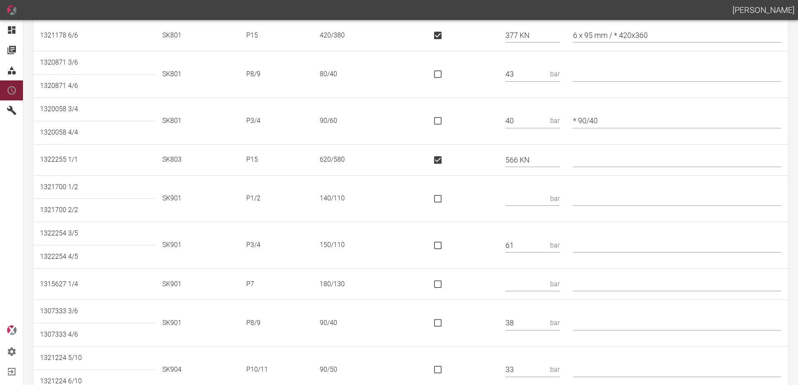
scroll to position [334, 0]
click at [537, 196] on input "text" at bounding box center [525, 198] width 41 height 15
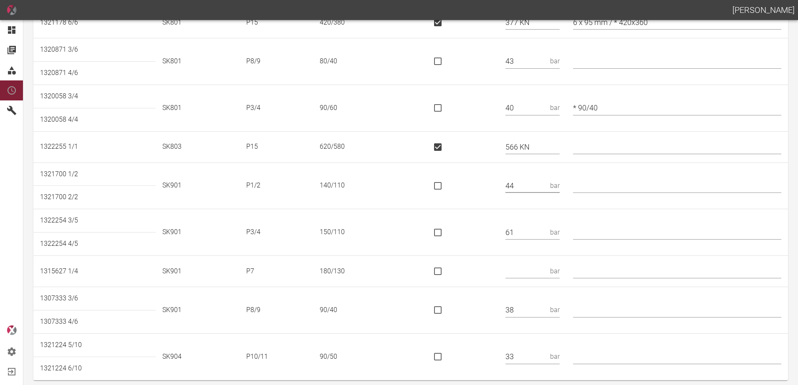
scroll to position [352, 0]
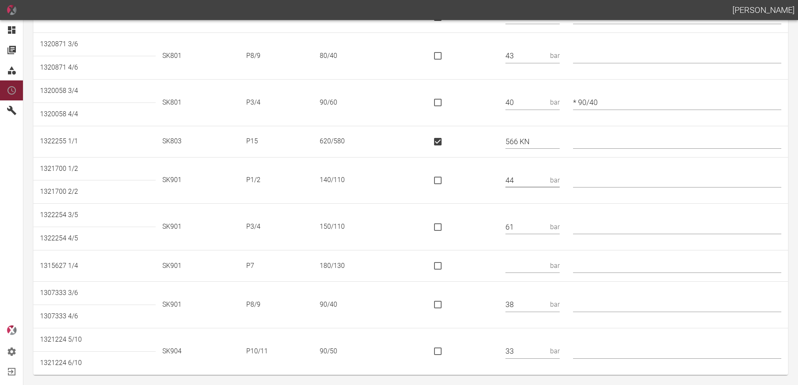
type input "44"
click at [539, 267] on input "text" at bounding box center [525, 266] width 41 height 15
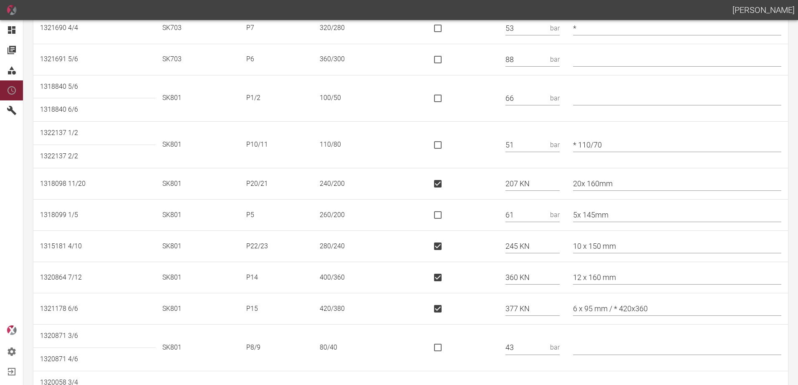
scroll to position [0, 0]
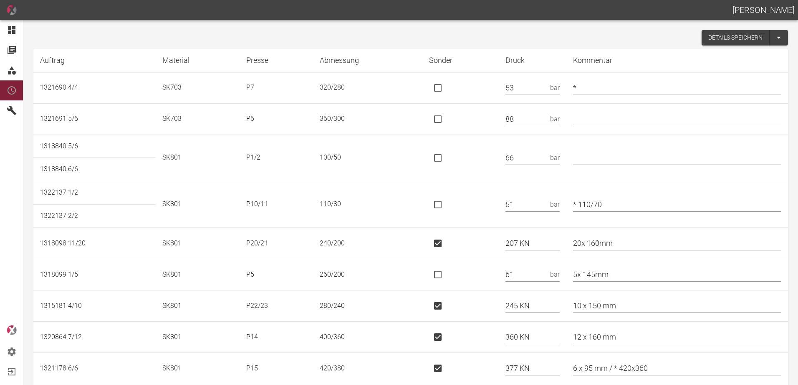
type input "25"
click at [708, 40] on button "Details speichern" at bounding box center [735, 37] width 68 height 15
